Goal: Task Accomplishment & Management: Complete application form

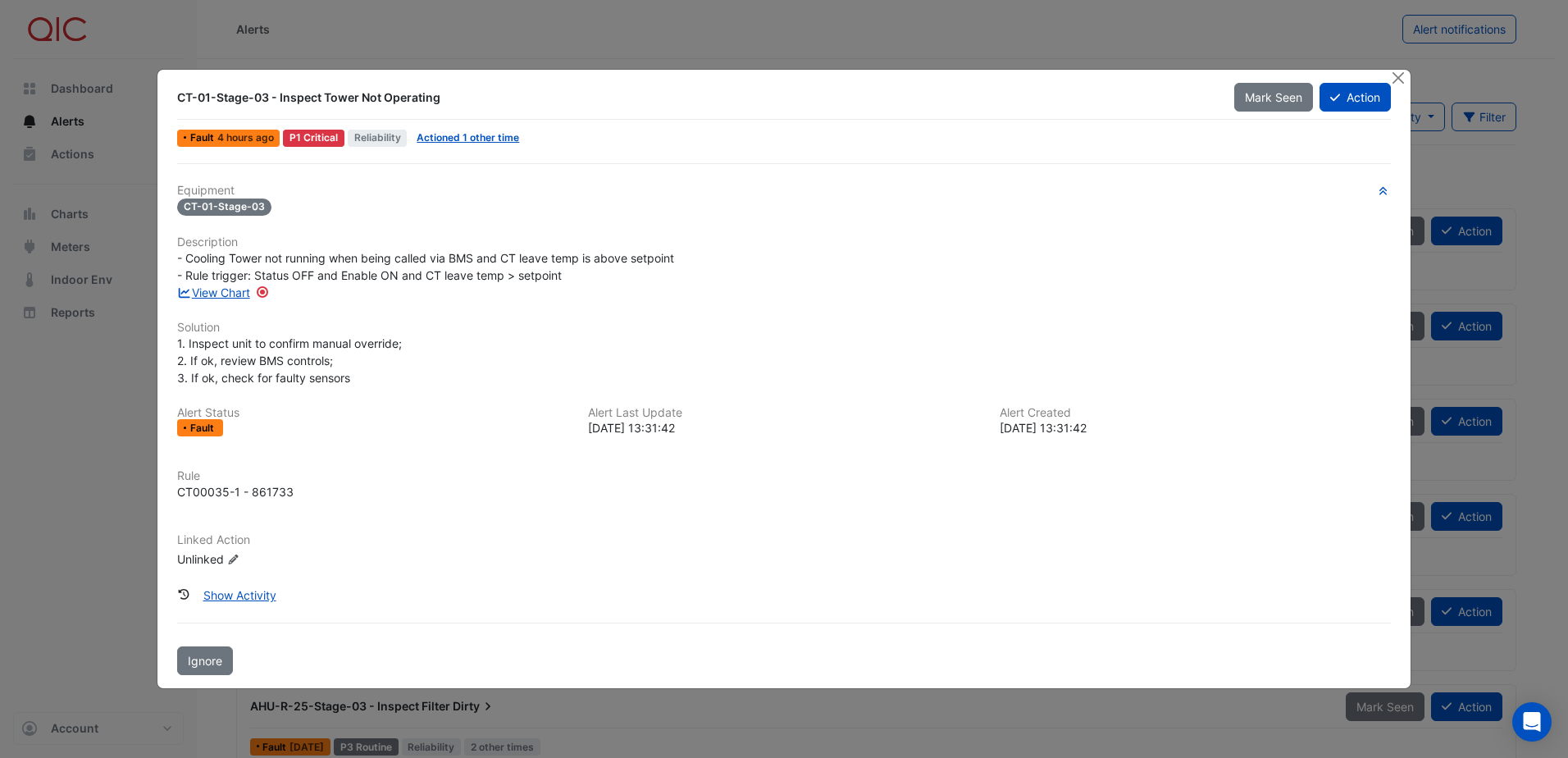
click at [755, 227] on div "Equipment CT-01-Stage-03 Description - Cooling Tower not running when being cal…" at bounding box center [784, 382] width 1214 height 398
click at [1359, 85] on button "Action" at bounding box center [1355, 97] width 71 height 29
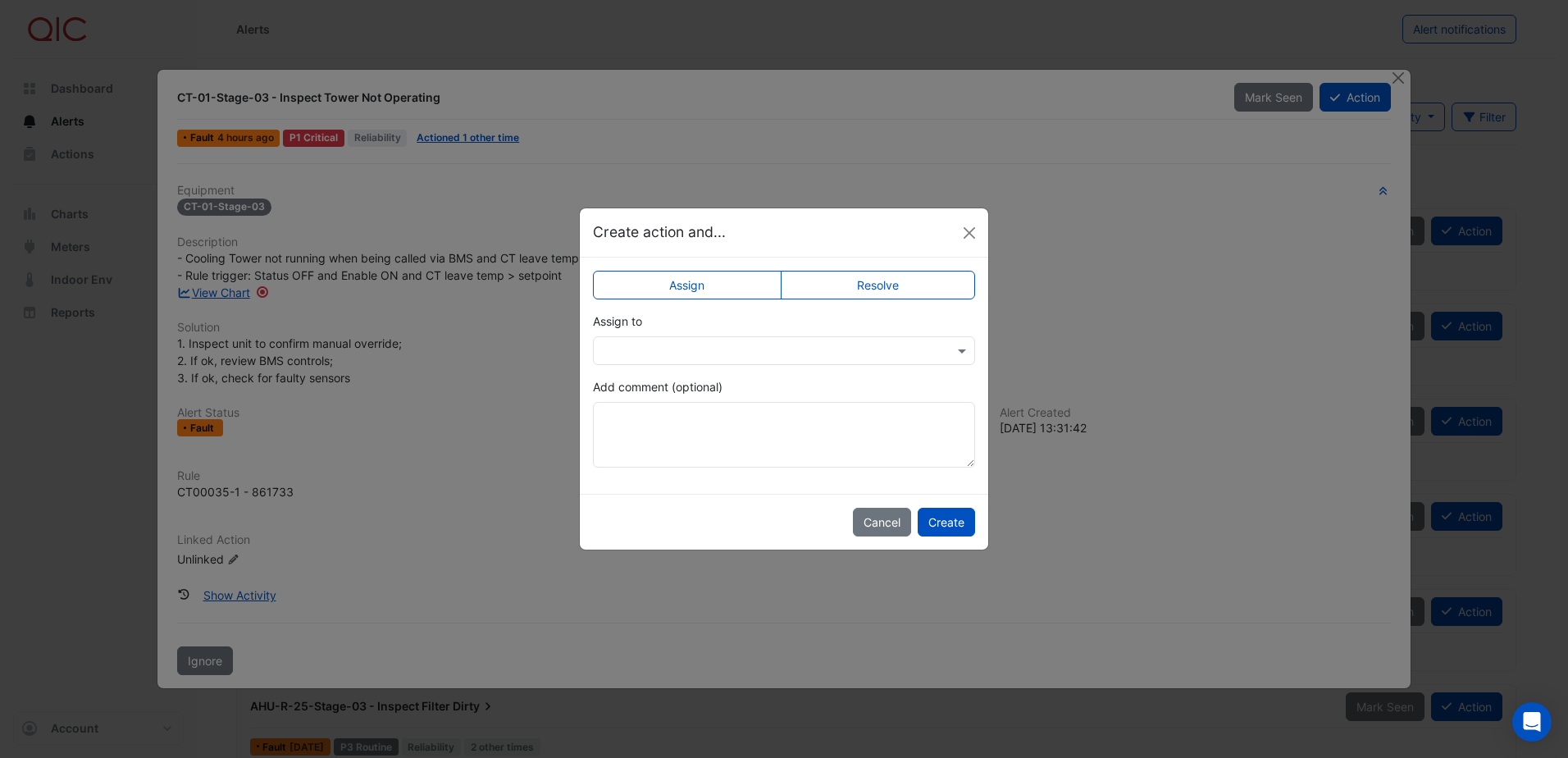
drag, startPoint x: 721, startPoint y: 347, endPoint x: 717, endPoint y: 359, distance: 12.6
click at [720, 347] on input "text" at bounding box center [768, 351] width 332 height 17
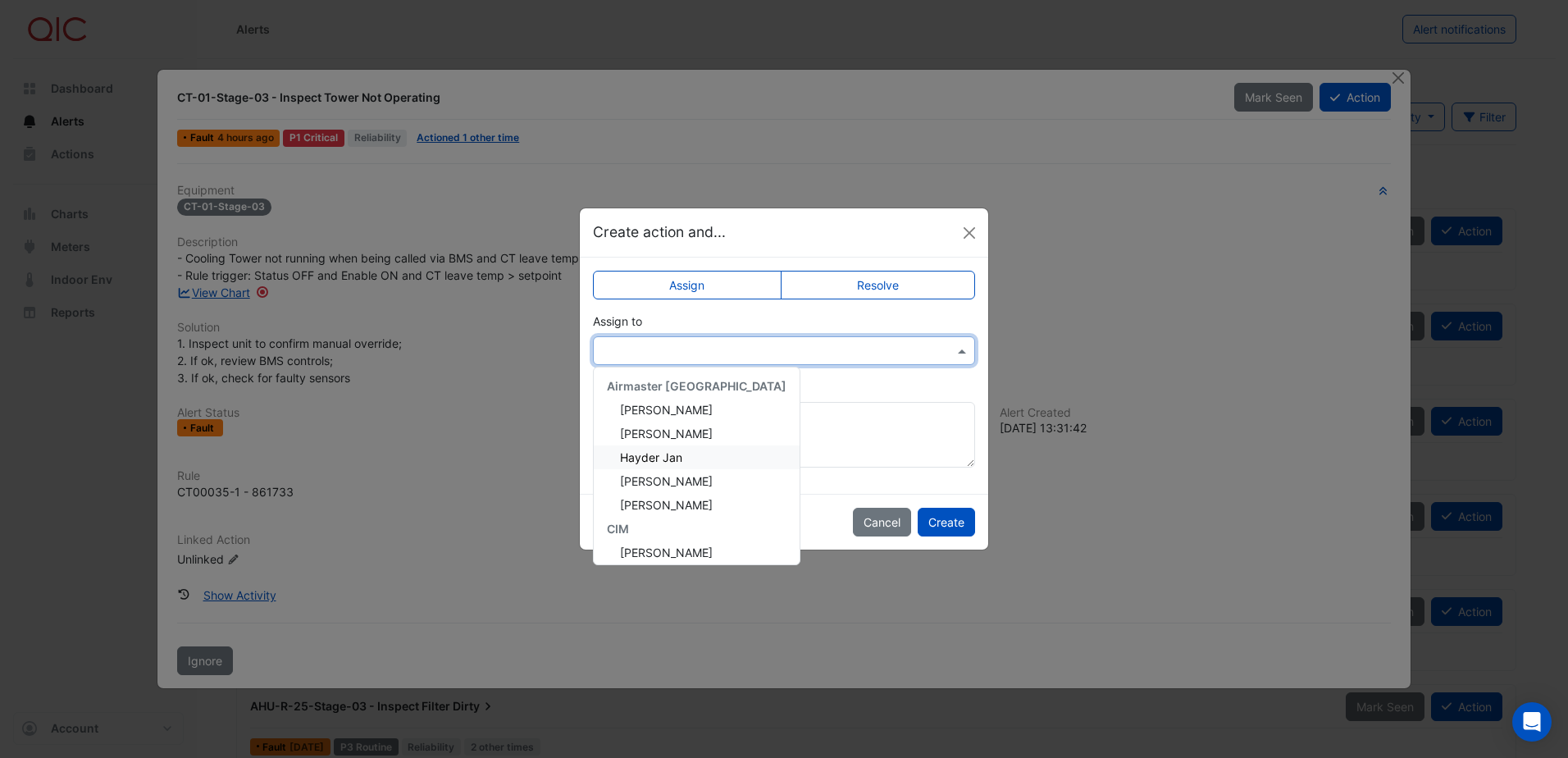
click at [698, 453] on div "Hayder Jan" at bounding box center [697, 457] width 206 height 23
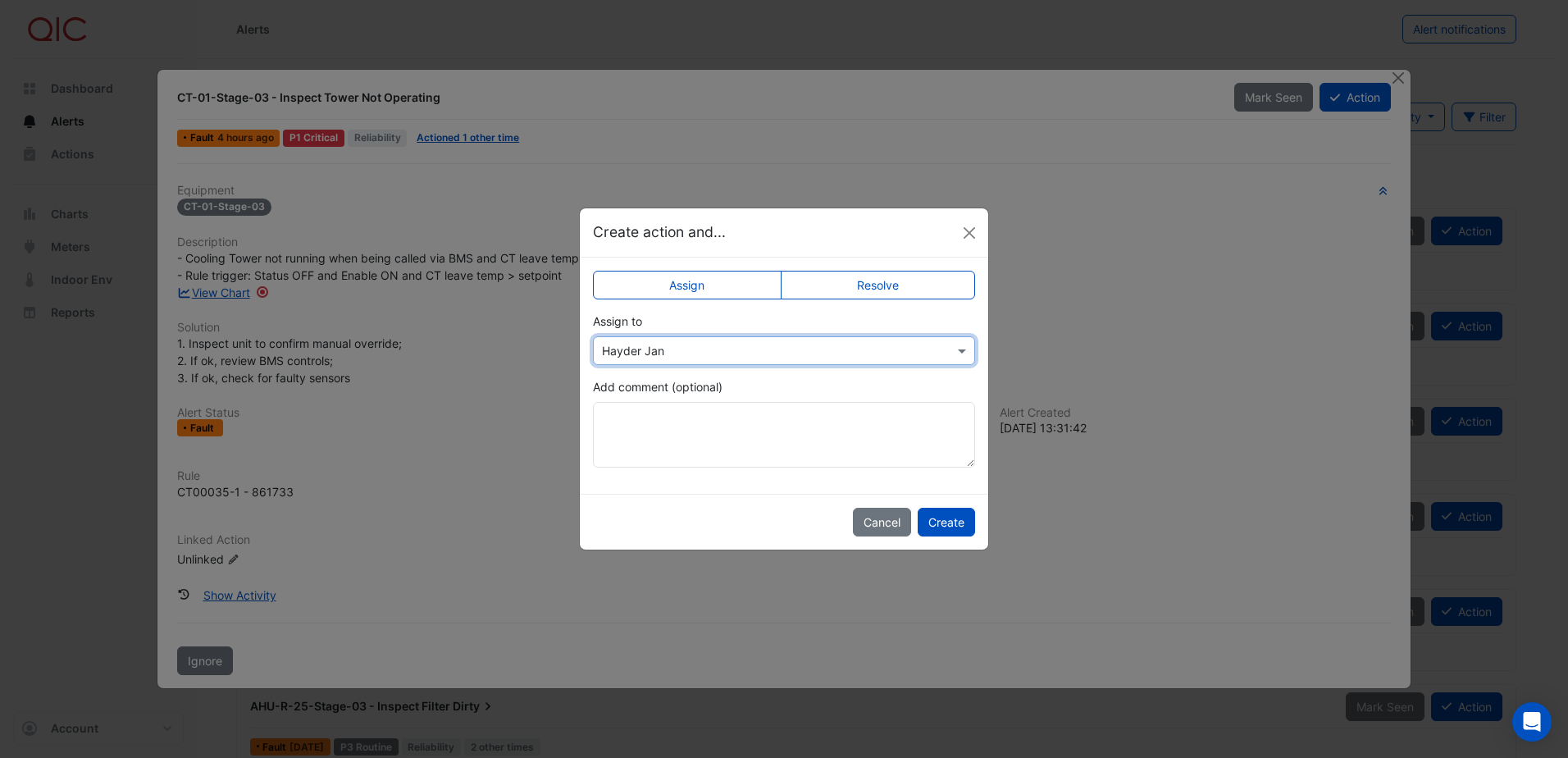
click at [865, 287] on label "Resolve" at bounding box center [879, 285] width 195 height 29
click at [668, 279] on label "Assign" at bounding box center [687, 285] width 188 height 29
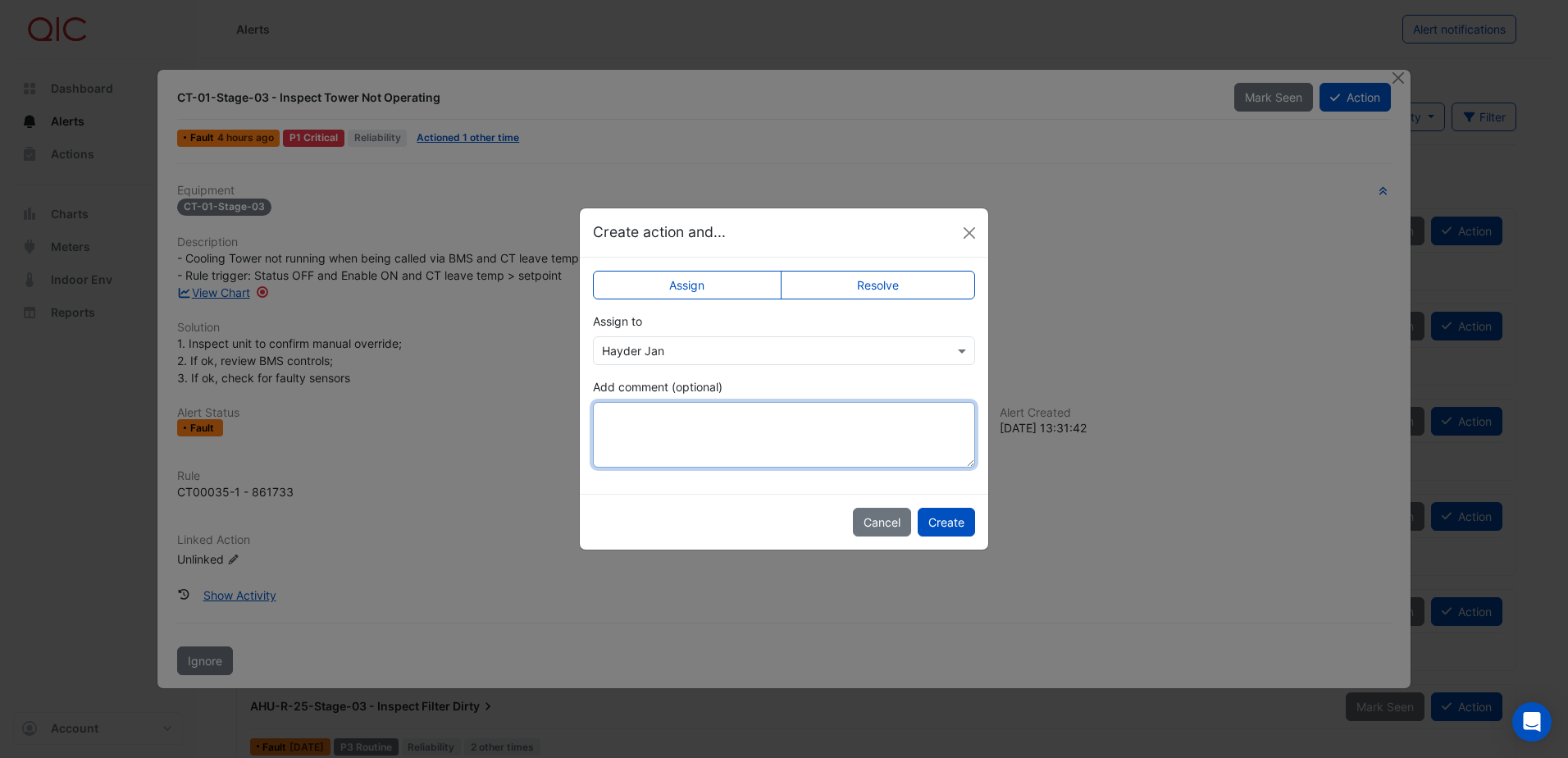
click at [648, 414] on textarea "Add comment (optional)" at bounding box center [784, 435] width 382 height 66
type textarea "**********"
click at [944, 527] on button "Create" at bounding box center [946, 522] width 57 height 29
